Goal: Check status: Check status

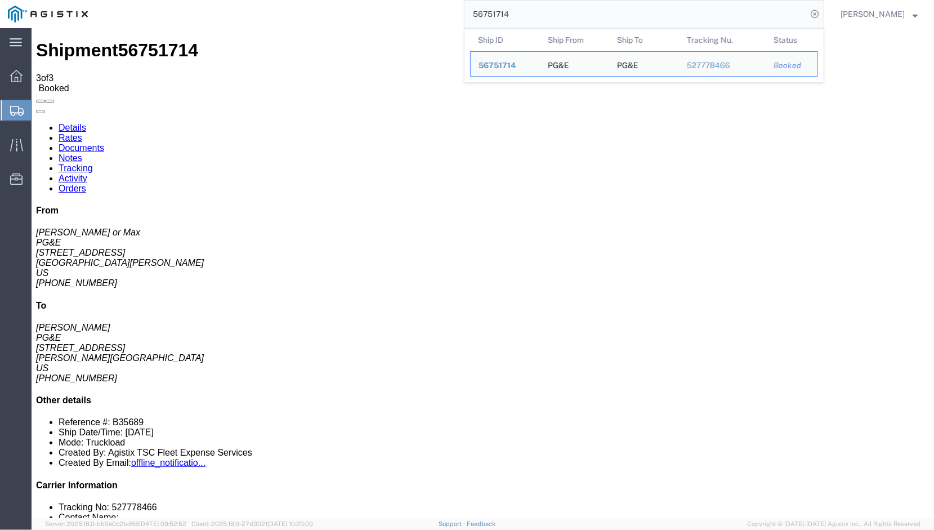
drag, startPoint x: 559, startPoint y: 15, endPoint x: 426, endPoint y: 19, distance: 133.6
click at [430, 19] on div "56751714 Ship ID Ship From Ship To Tracking Nu. Status Ship ID 56751714 Ship Fr…" at bounding box center [460, 14] width 729 height 28
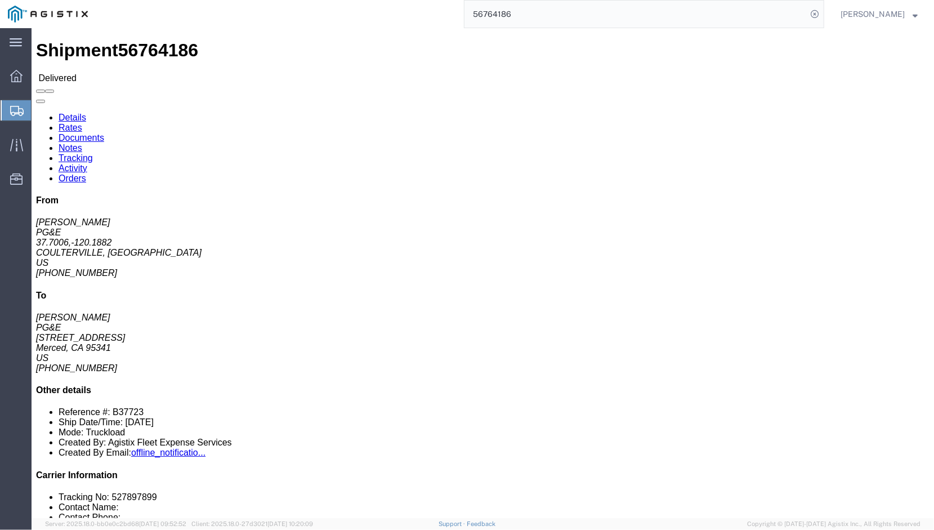
click link "Documents"
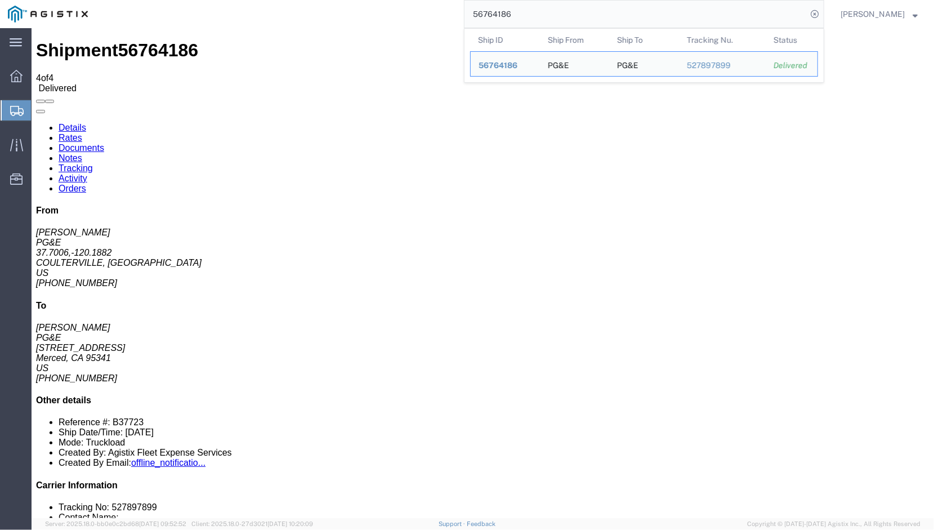
drag, startPoint x: 508, startPoint y: 11, endPoint x: 440, endPoint y: 22, distance: 69.0
click at [440, 22] on div "56764186 Ship ID Ship From Ship To Tracking Nu. Status Ship ID 56764186 Ship Fr…" at bounding box center [460, 14] width 729 height 28
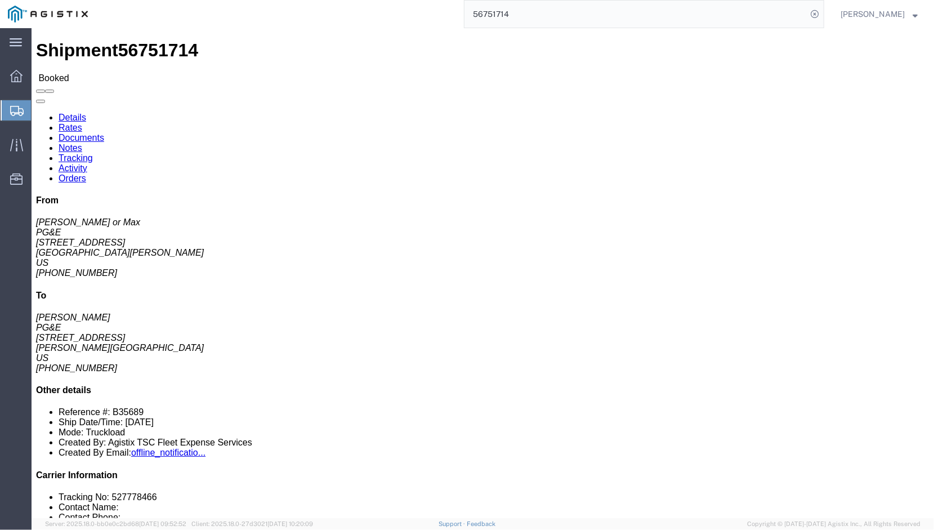
click link "Documents"
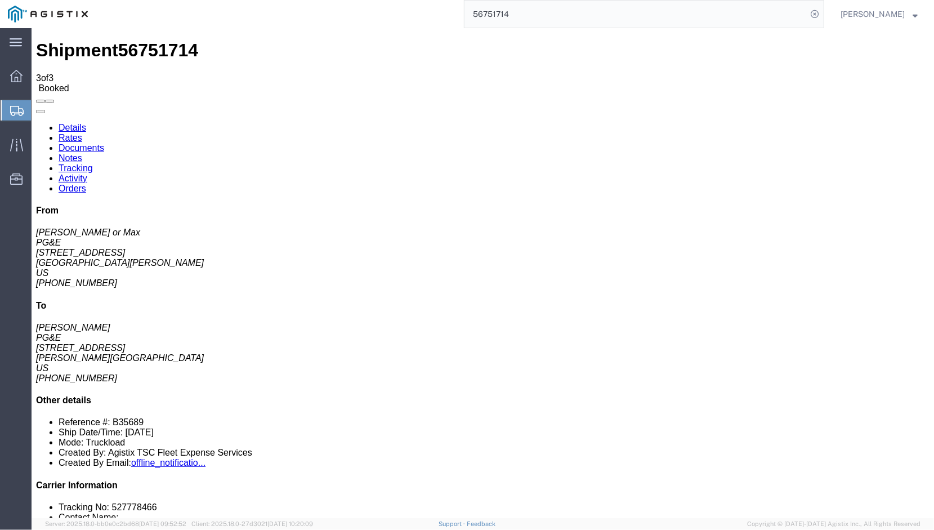
click at [70, 122] on link "Details" at bounding box center [72, 127] width 28 height 10
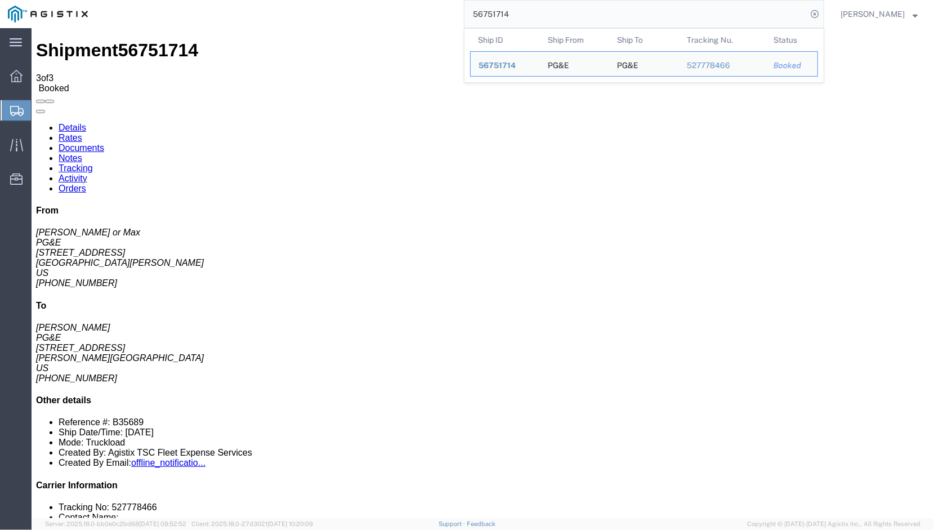
drag, startPoint x: 573, startPoint y: 10, endPoint x: 464, endPoint y: 20, distance: 109.7
click at [465, 20] on input "56751714" at bounding box center [636, 14] width 342 height 27
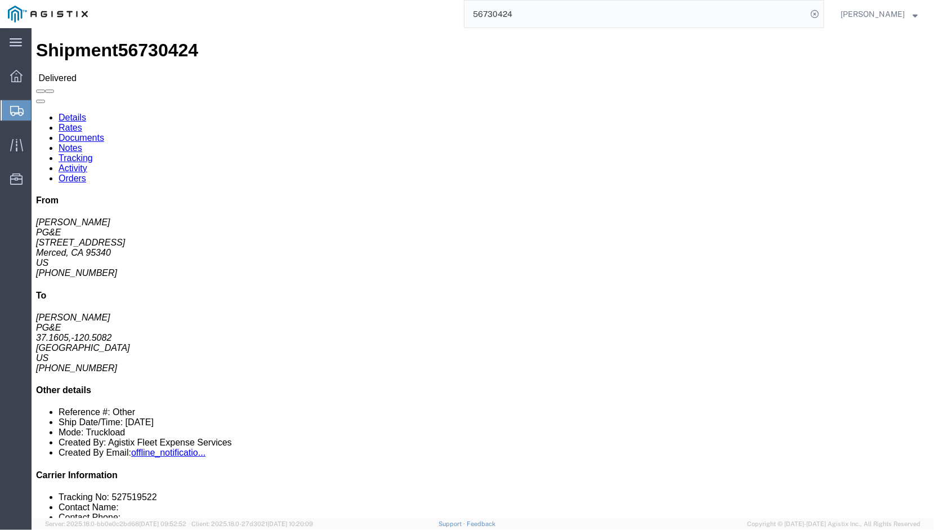
click link "Documents"
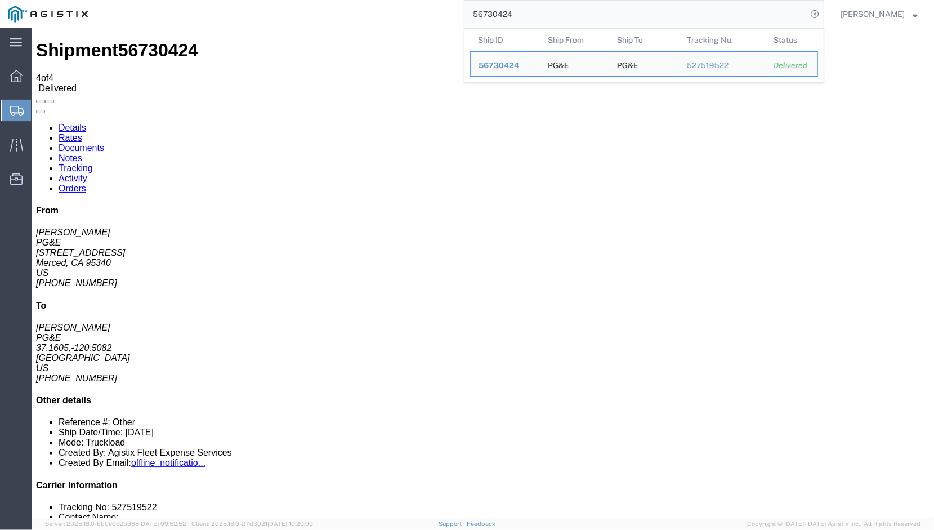
drag, startPoint x: 477, startPoint y: 18, endPoint x: 467, endPoint y: 19, distance: 9.6
click at [467, 19] on input "56730424" at bounding box center [636, 14] width 342 height 27
drag, startPoint x: 511, startPoint y: 14, endPoint x: 444, endPoint y: 24, distance: 68.4
click at [444, 24] on div "56730424 Ship ID Ship From Ship To Tracking Nu. Status Ship ID 56730424 Ship Fr…" at bounding box center [460, 14] width 729 height 28
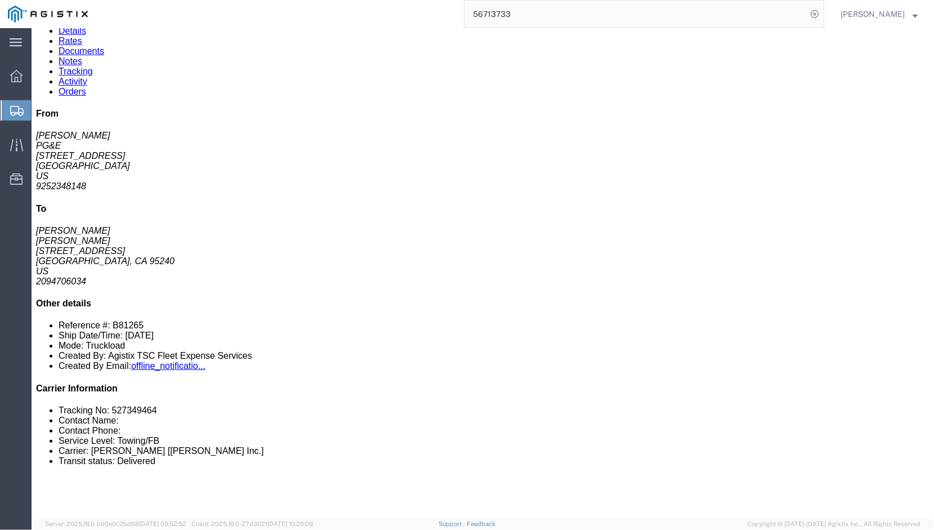
scroll to position [282, 0]
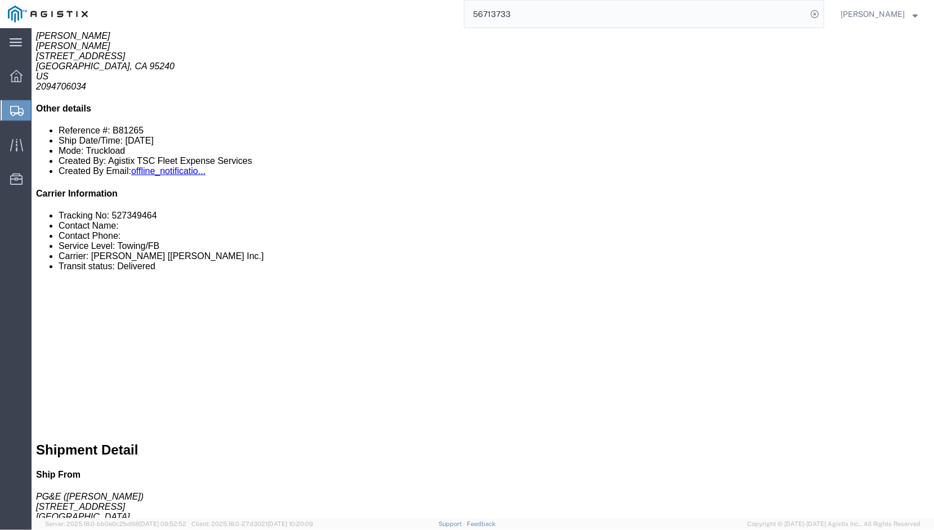
click link "Documents"
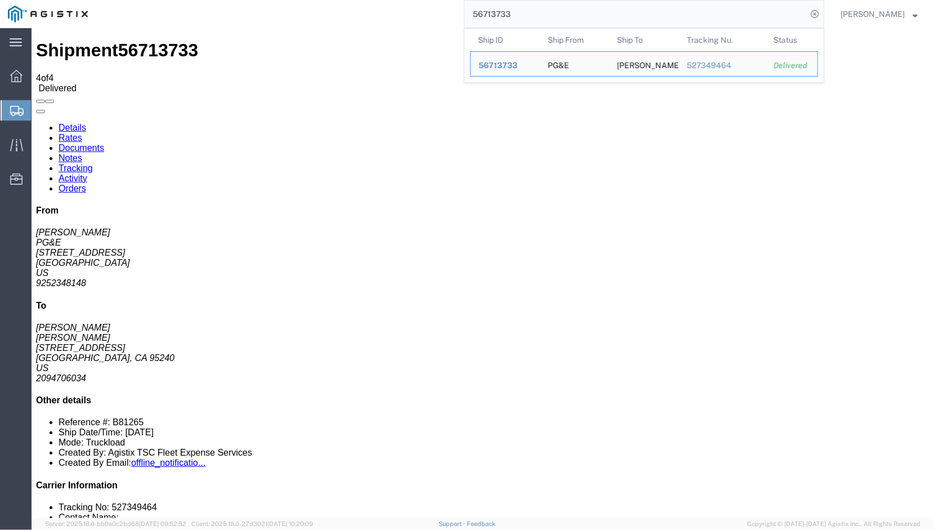
drag, startPoint x: 510, startPoint y: 13, endPoint x: 455, endPoint y: 21, distance: 55.3
click at [455, 21] on div "56713733 Ship ID Ship From Ship To Tracking Nu. Status Ship ID 56713733 Ship Fr…" at bounding box center [460, 14] width 729 height 28
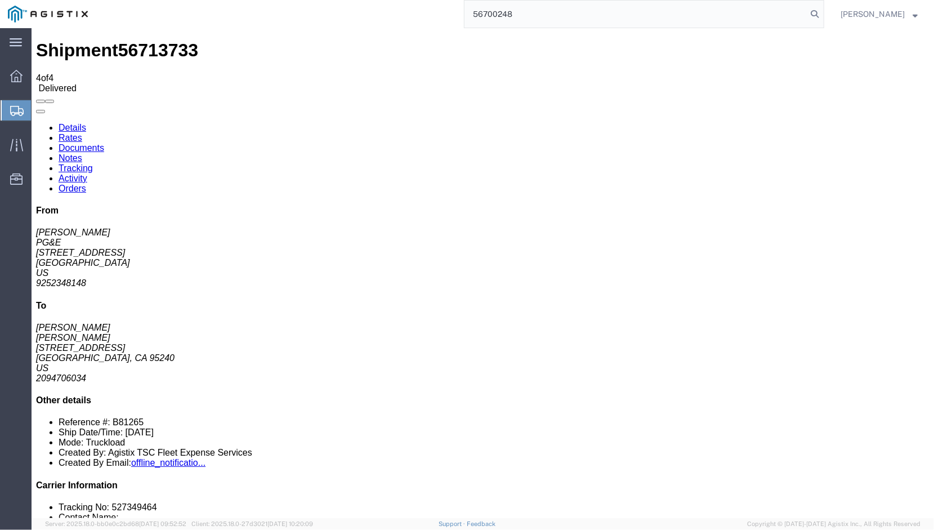
type input "56700248"
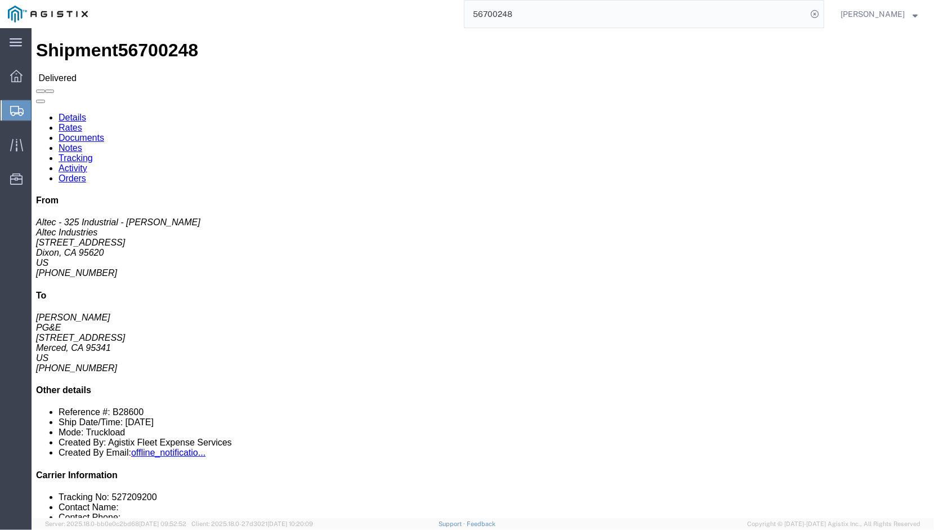
click link "Documents"
